Goal: Task Accomplishment & Management: Manage account settings

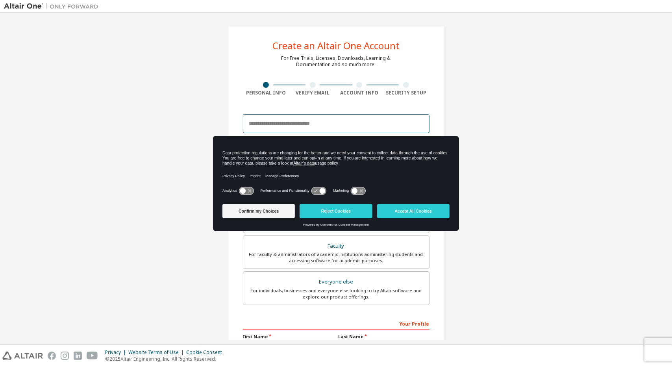
click at [269, 129] on input "email" at bounding box center [336, 123] width 187 height 19
click at [397, 214] on button "Accept All Cookies" at bounding box center [413, 211] width 72 height 14
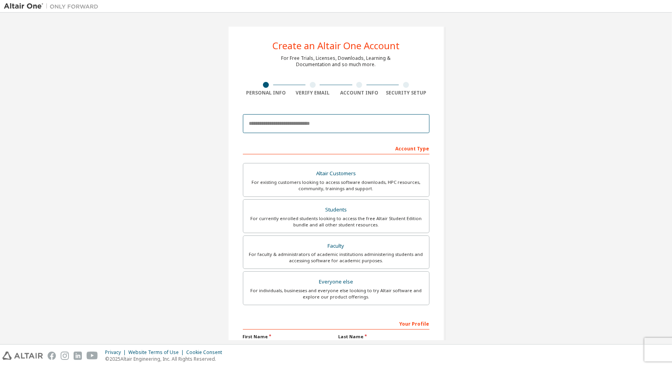
click at [302, 122] on input "email" at bounding box center [336, 123] width 187 height 19
type input "**********"
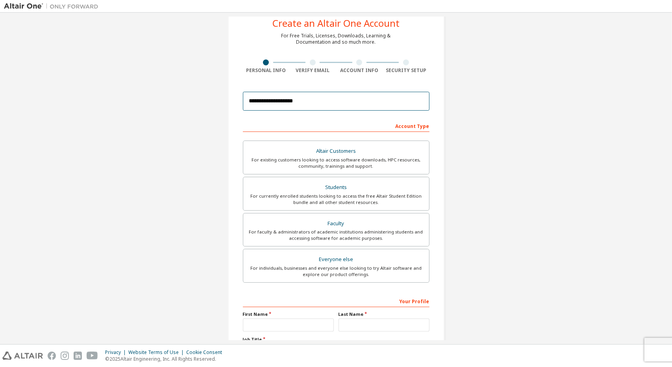
scroll to position [19, 0]
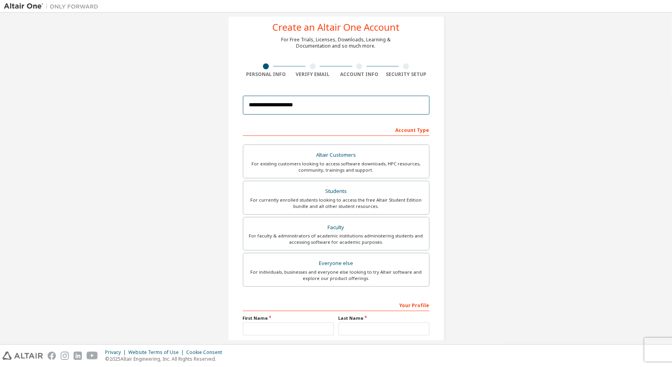
click at [282, 111] on input "**********" at bounding box center [336, 105] width 187 height 19
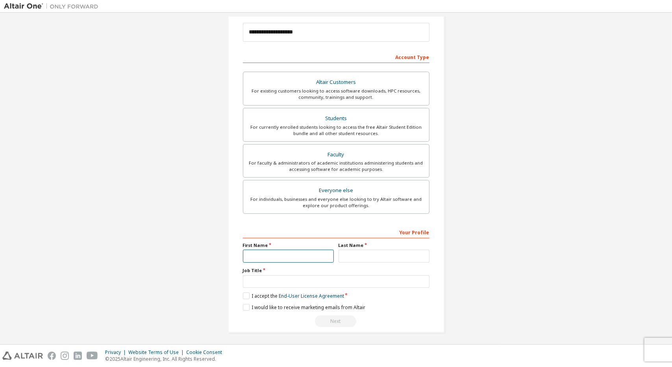
click at [262, 258] on input "text" at bounding box center [288, 256] width 91 height 13
type input "******"
click at [348, 258] on input "text" at bounding box center [384, 256] width 91 height 13
type input "*****"
click at [281, 275] on input "text" at bounding box center [336, 281] width 187 height 13
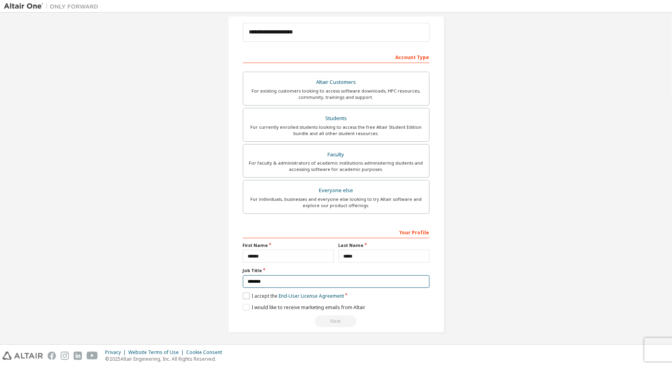
type input "*******"
click at [241, 297] on div "**********" at bounding box center [336, 134] width 217 height 398
click at [304, 293] on link "End-User License Agreement" at bounding box center [311, 296] width 65 height 7
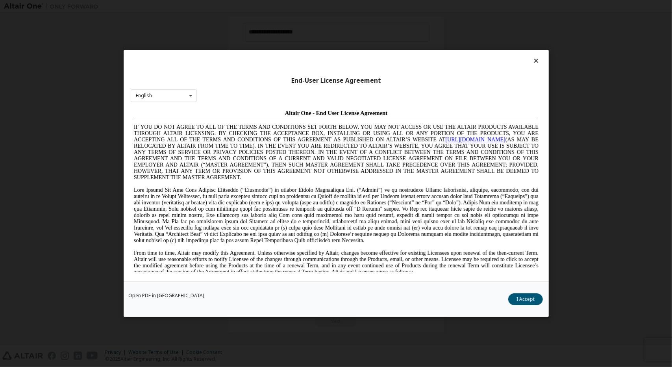
scroll to position [0, 0]
click at [531, 300] on button "I Accept" at bounding box center [525, 299] width 35 height 12
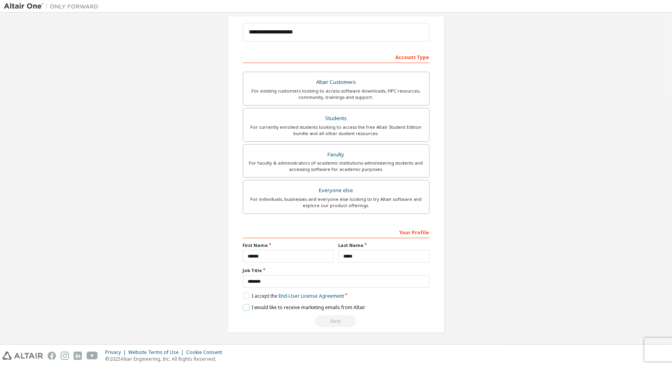
click at [243, 307] on label "I would like to receive marketing emails from Altair" at bounding box center [304, 307] width 122 height 7
click at [330, 317] on div "Next" at bounding box center [336, 321] width 187 height 12
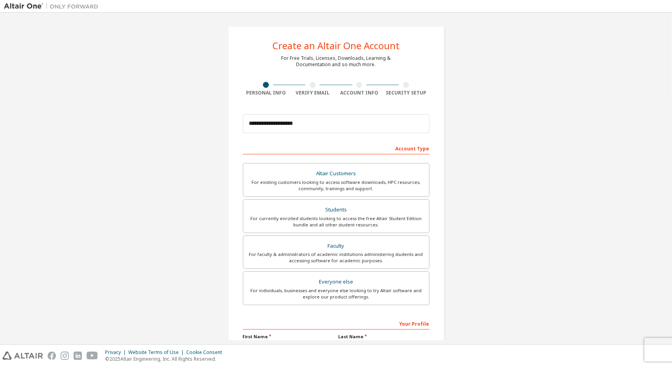
scroll to position [91, 0]
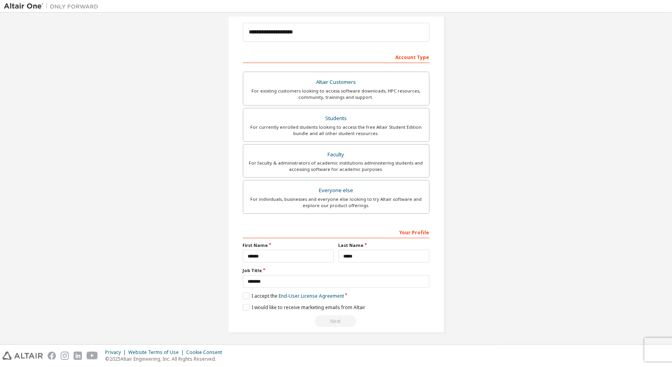
click at [335, 319] on div "Next" at bounding box center [336, 321] width 187 height 12
click at [376, 304] on div "I would like to receive marketing emails from Altair" at bounding box center [336, 307] width 187 height 7
click at [245, 308] on label "I would like to receive marketing emails from Altair" at bounding box center [304, 307] width 122 height 7
click at [243, 309] on div "**********" at bounding box center [336, 277] width 187 height 102
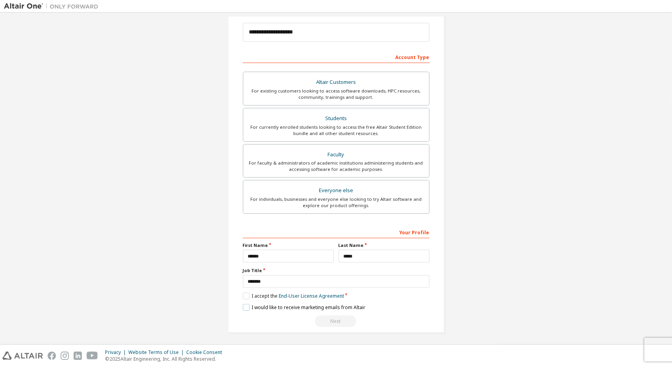
click at [245, 308] on label "I would like to receive marketing emails from Altair" at bounding box center [304, 307] width 122 height 7
click at [328, 300] on div "**********" at bounding box center [336, 277] width 187 height 102
click at [290, 275] on input "*******" at bounding box center [336, 281] width 187 height 13
click at [269, 255] on input "******" at bounding box center [288, 256] width 91 height 13
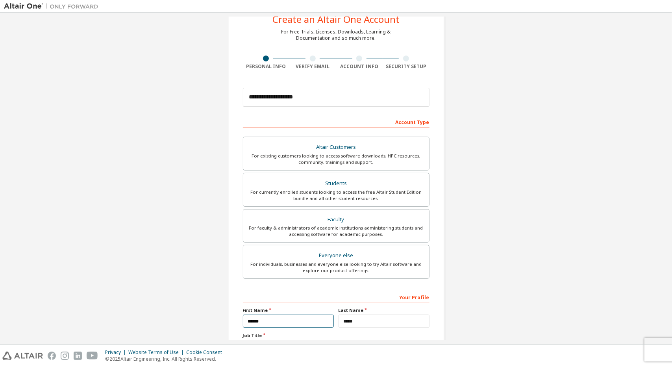
scroll to position [0, 0]
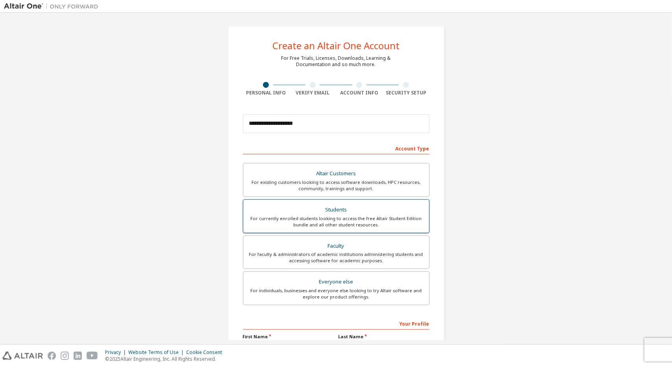
click at [340, 216] on div "For currently enrolled students looking to access the free Altair Student Editi…" at bounding box center [336, 221] width 176 height 13
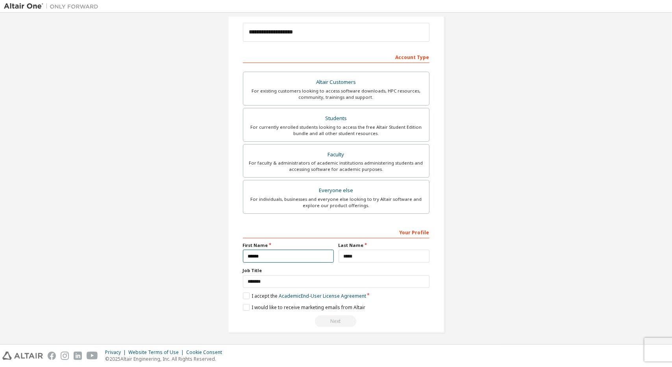
click at [284, 251] on input "******" at bounding box center [288, 256] width 91 height 13
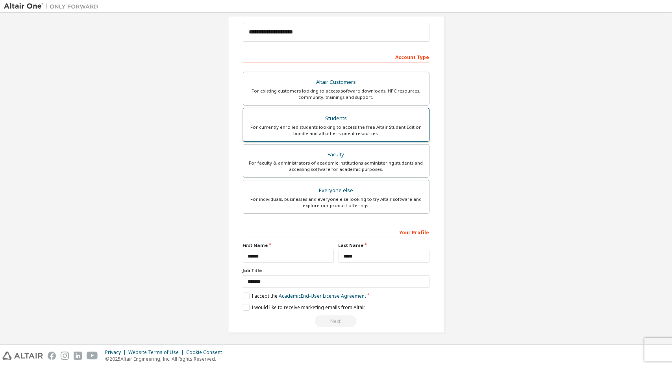
click at [320, 122] on div "Students" at bounding box center [336, 118] width 176 height 11
click at [243, 293] on label "I accept the Academic End-User License Agreement" at bounding box center [304, 296] width 123 height 7
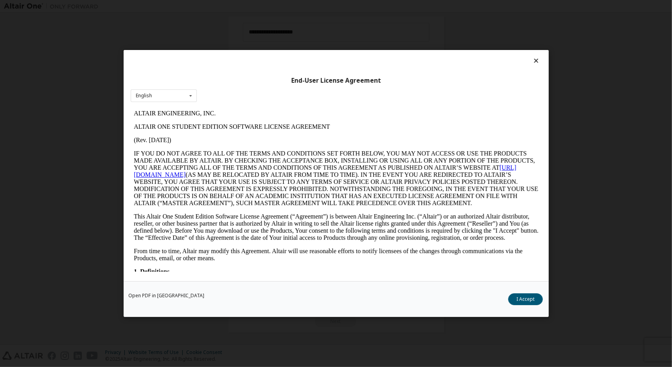
scroll to position [0, 0]
click at [526, 299] on button "I Accept" at bounding box center [525, 299] width 35 height 12
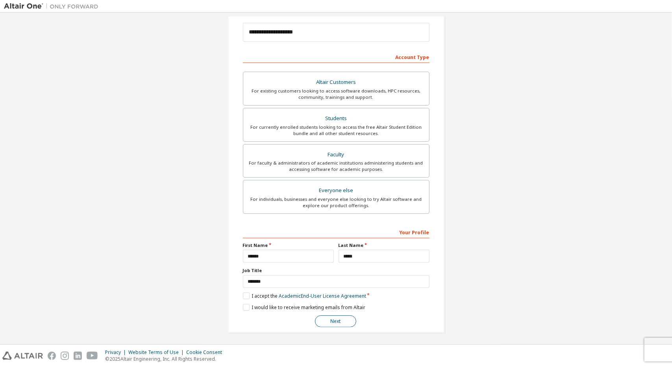
click at [339, 319] on button "Next" at bounding box center [335, 321] width 41 height 12
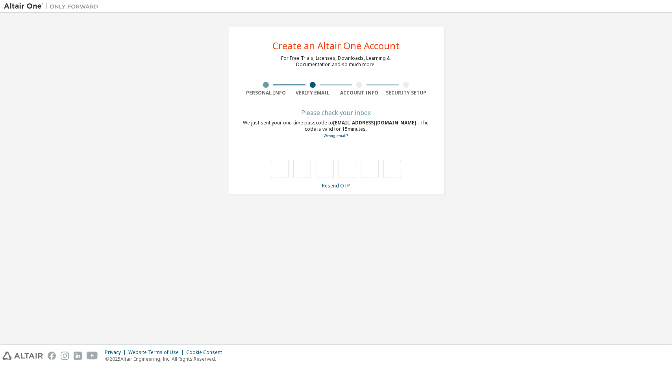
type input "*"
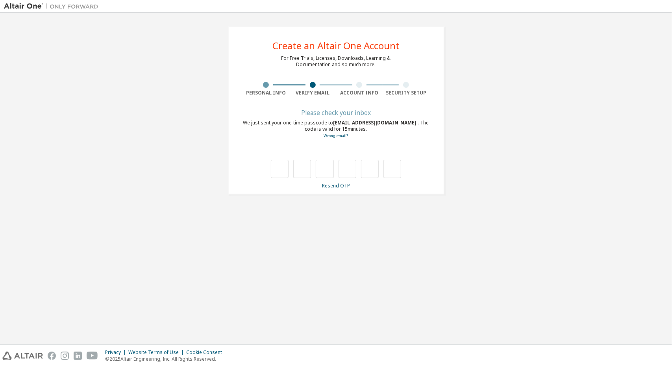
type input "*"
click at [269, 152] on div "Find and select" at bounding box center [333, 154] width 171 height 5
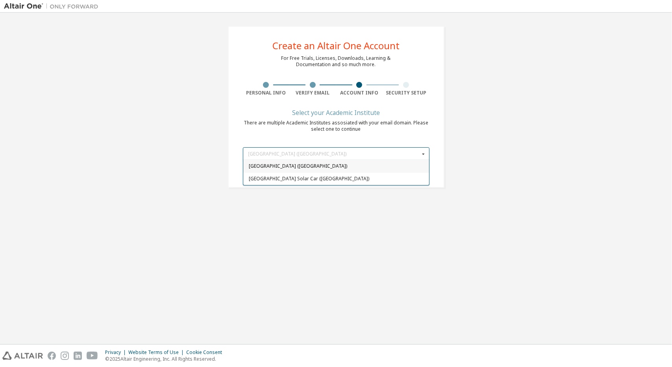
click at [271, 164] on span "University of Alberta (Canada)" at bounding box center [335, 166] width 175 height 5
type input "*****"
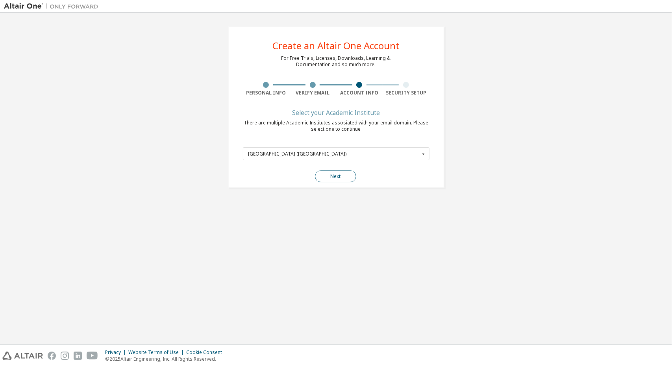
click at [321, 173] on button "Next" at bounding box center [335, 177] width 41 height 12
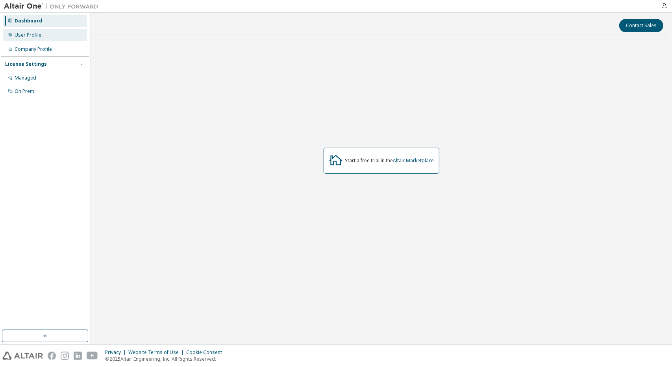
click at [22, 33] on div "User Profile" at bounding box center [28, 35] width 27 height 6
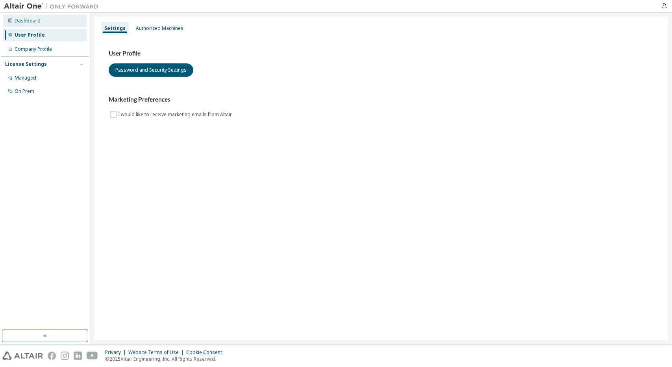
click at [26, 22] on div "Dashboard" at bounding box center [28, 21] width 26 height 6
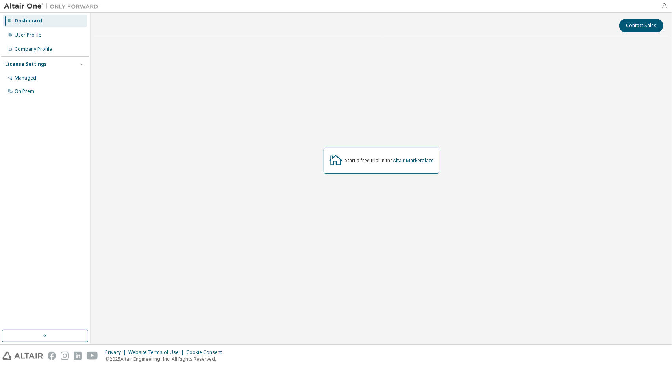
click at [664, 7] on icon "button" at bounding box center [664, 6] width 6 height 6
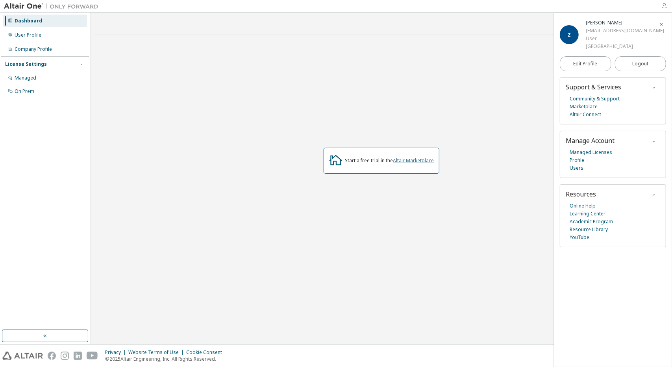
click at [399, 161] on link "Altair Marketplace" at bounding box center [413, 160] width 41 height 7
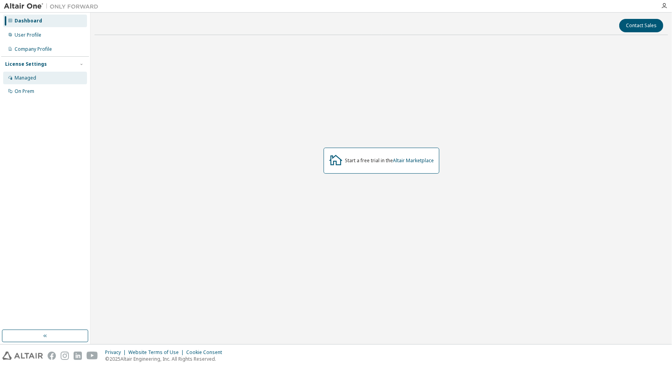
click at [30, 75] on div "Managed" at bounding box center [26, 78] width 22 height 6
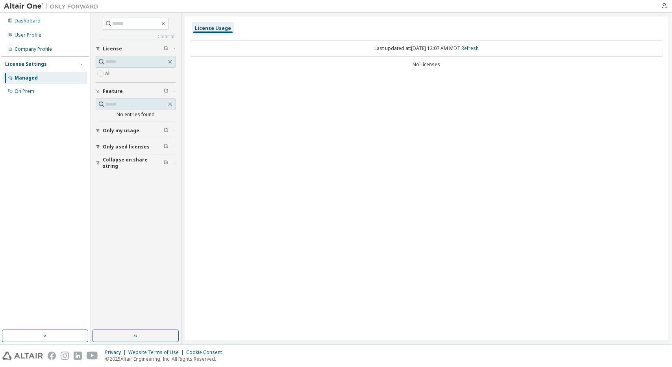
click at [117, 132] on span "Only my usage" at bounding box center [121, 131] width 37 height 6
click at [102, 167] on div "button" at bounding box center [99, 169] width 7 height 5
click at [476, 47] on link "Refresh" at bounding box center [470, 48] width 17 height 7
click at [31, 90] on div "On Prem" at bounding box center [25, 91] width 20 height 6
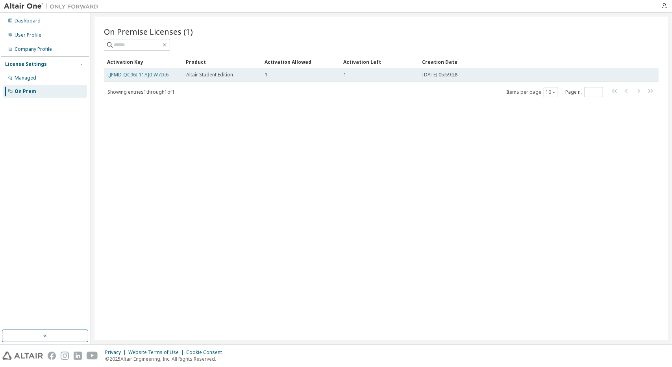
click at [127, 75] on link "LJPMD-QC96I-11AJ0-W7DI6" at bounding box center [137, 74] width 61 height 7
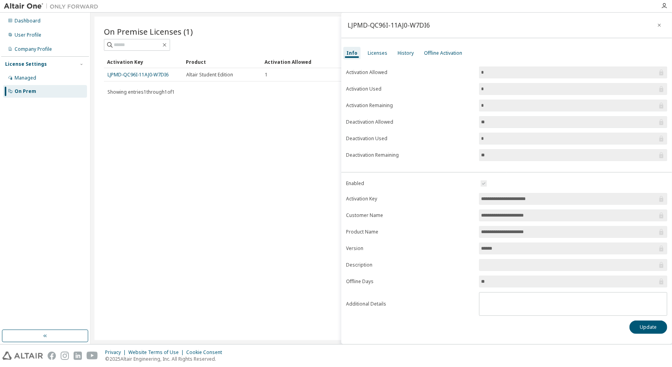
click at [495, 249] on input "******" at bounding box center [569, 249] width 176 height 8
click at [497, 261] on input "text" at bounding box center [569, 265] width 176 height 8
click at [645, 326] on button "Update" at bounding box center [649, 327] width 38 height 13
click at [655, 28] on button "button" at bounding box center [659, 25] width 13 height 13
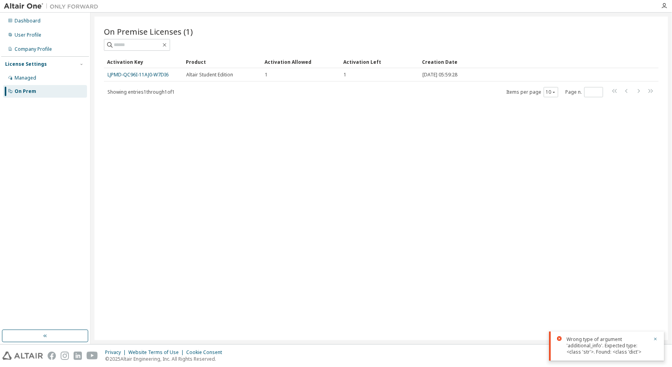
click at [155, 135] on div "On Premise Licenses (1) Clear Load Save Save As Field Operator Value Select fil…" at bounding box center [382, 179] width 574 height 324
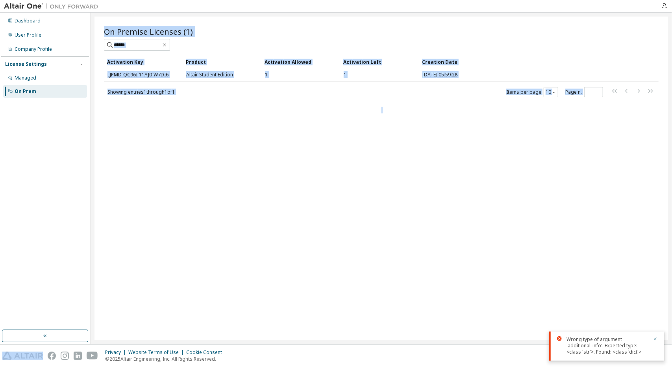
click at [155, 135] on div "On Premise Licenses (1) Clear Load Save Save As Field Operator Value Select fil…" at bounding box center [382, 179] width 574 height 324
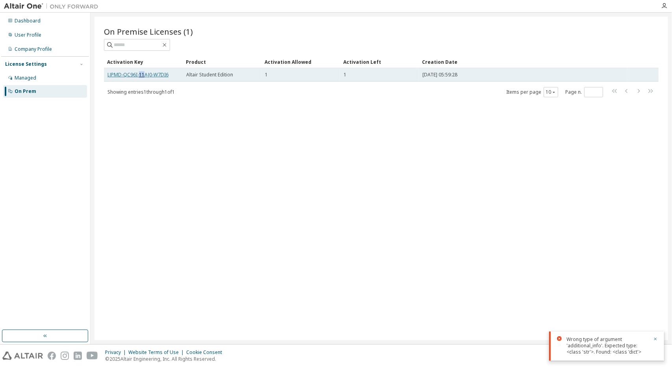
drag, startPoint x: 140, startPoint y: 79, endPoint x: 145, endPoint y: 74, distance: 7.5
click at [145, 74] on td "LJPMD-QC96I-11AJ0-W7DI6" at bounding box center [143, 74] width 79 height 13
click at [145, 74] on link "LJPMD-QC96I-11AJ0-W7DI6" at bounding box center [137, 74] width 61 height 7
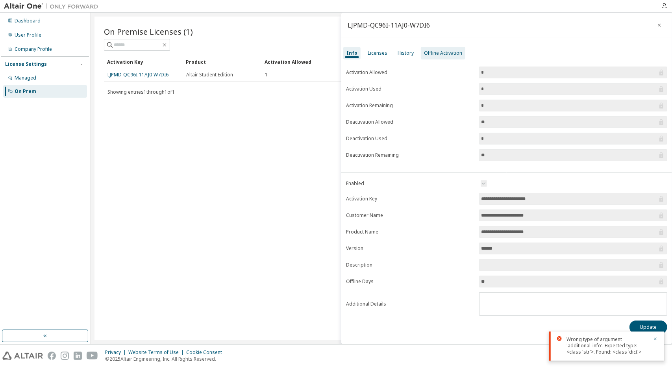
click at [432, 54] on div "Offline Activation" at bounding box center [443, 53] width 38 height 6
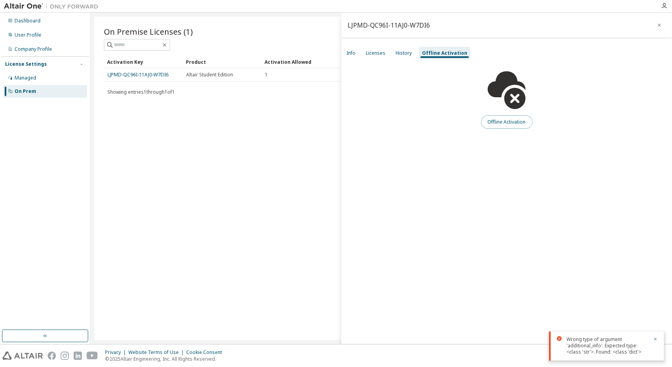
click at [491, 119] on button "Offline Activation" at bounding box center [507, 121] width 52 height 13
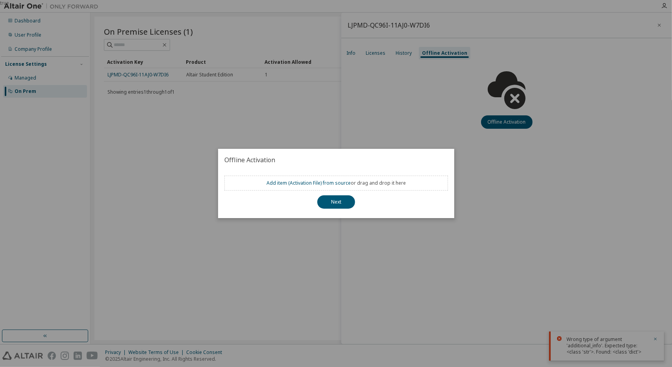
click at [354, 183] on div "Add item ( Activation File ) from source or drag and drop it here" at bounding box center [336, 183] width 139 height 6
click at [321, 185] on link "Add item ( Activation File ) from source" at bounding box center [309, 183] width 84 height 7
click at [525, 130] on div "true" at bounding box center [336, 183] width 672 height 367
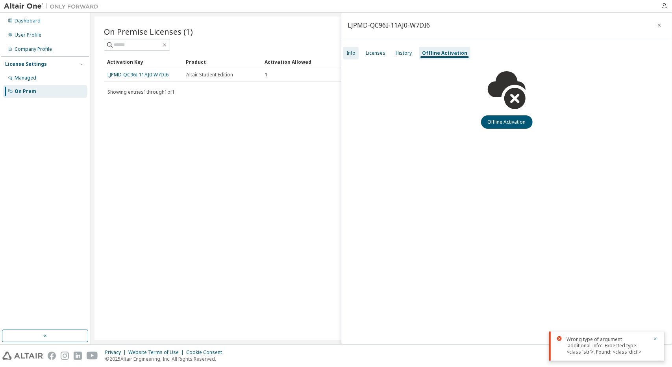
click at [353, 54] on div "Info" at bounding box center [351, 53] width 9 height 6
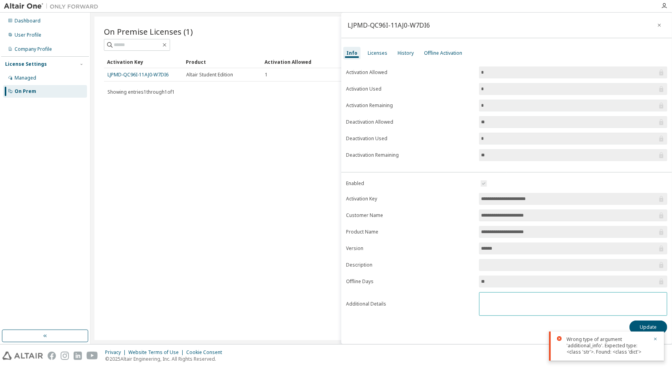
click at [495, 297] on textarea at bounding box center [573, 303] width 187 height 20
click at [657, 336] on button "button" at bounding box center [655, 339] width 5 height 7
click at [512, 217] on input "**********" at bounding box center [569, 215] width 176 height 8
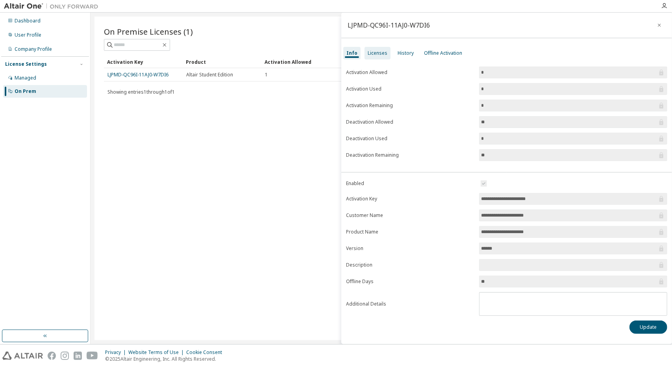
click at [373, 57] on div "Licenses" at bounding box center [378, 53] width 26 height 13
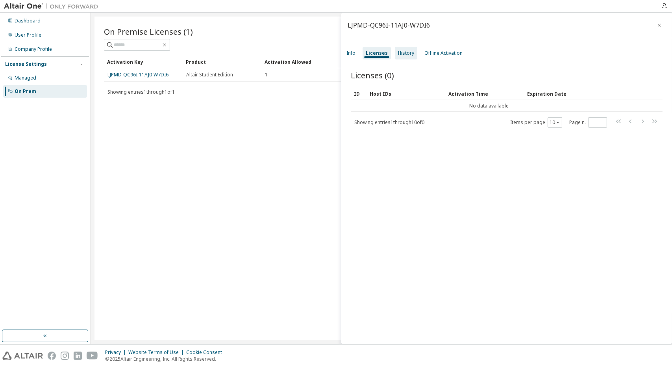
click at [407, 52] on div "History" at bounding box center [406, 53] width 16 height 6
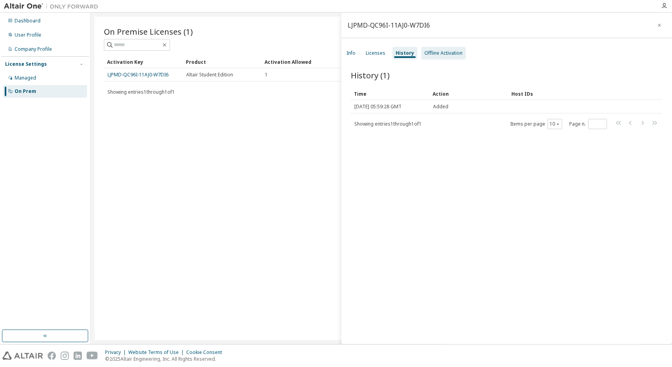
click at [432, 50] on div "Offline Activation" at bounding box center [443, 53] width 38 height 6
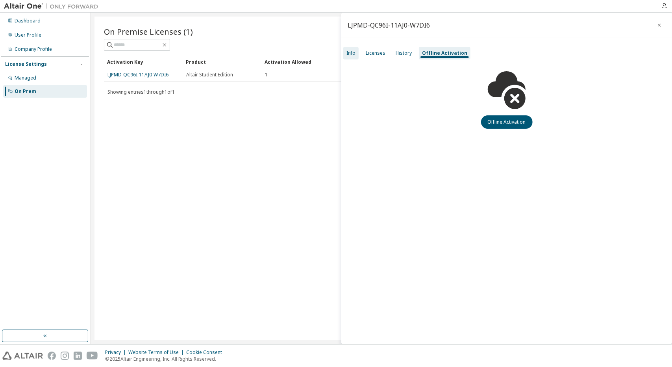
click at [357, 58] on div "Info" at bounding box center [350, 53] width 15 height 13
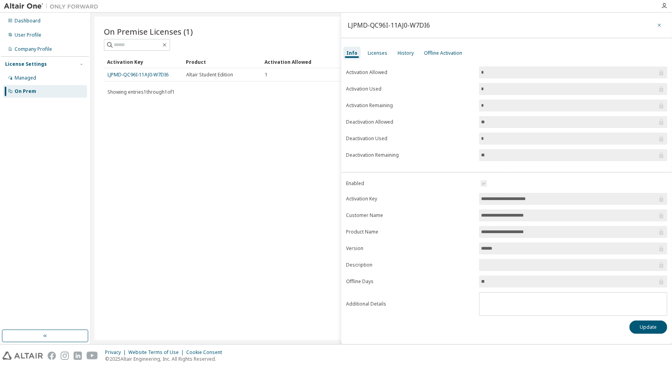
click at [661, 24] on icon "button" at bounding box center [659, 25] width 3 height 3
